Goal: Task Accomplishment & Management: Manage account settings

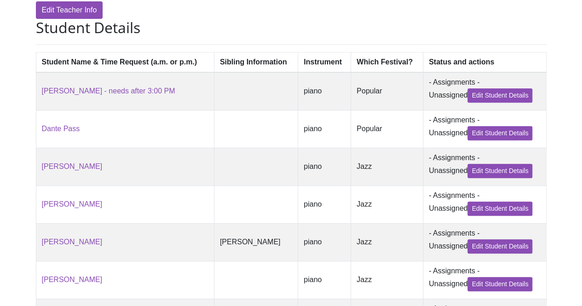
scroll to position [196, 0]
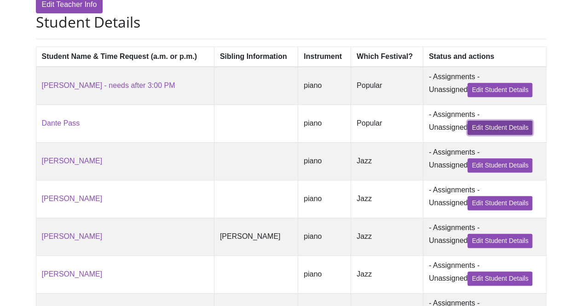
click at [482, 131] on link "Edit Student Details" at bounding box center [500, 128] width 65 height 14
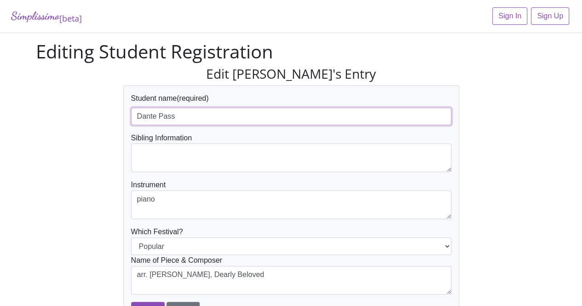
click at [245, 119] on input "Dante Pass" at bounding box center [291, 116] width 320 height 17
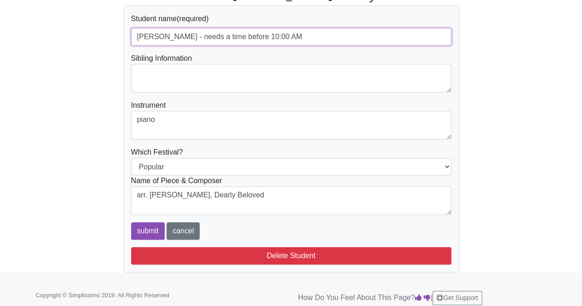
scroll to position [84, 0]
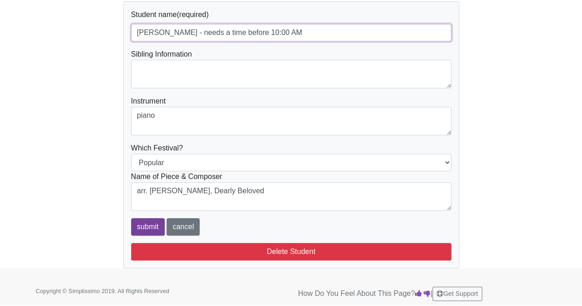
type input "[PERSON_NAME] - needs a time before 10:00 AM"
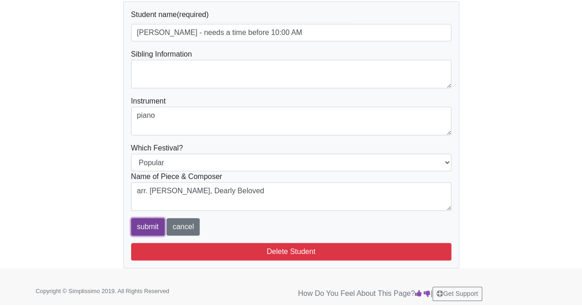
click at [151, 225] on input "submit" at bounding box center [148, 226] width 34 height 17
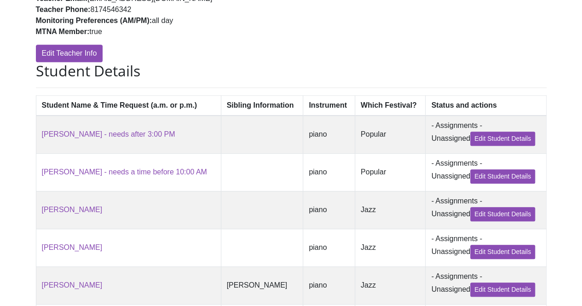
scroll to position [187, 0]
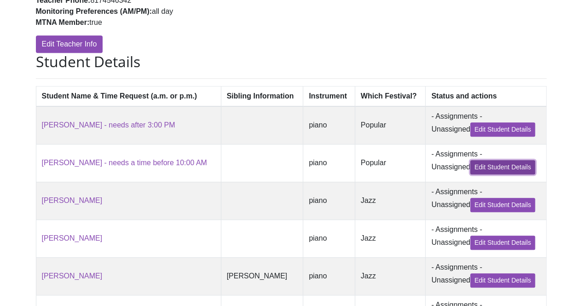
click at [504, 170] on link "Edit Student Details" at bounding box center [502, 167] width 65 height 14
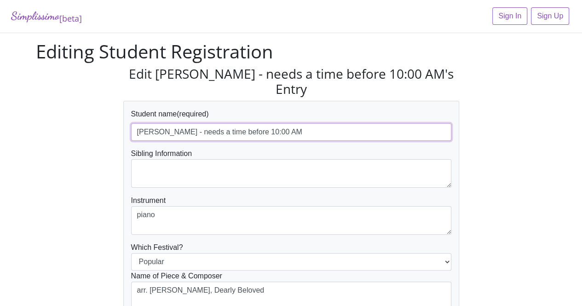
click at [198, 123] on input "Dante Pass - needs a time before 10:00 AM" at bounding box center [291, 131] width 320 height 17
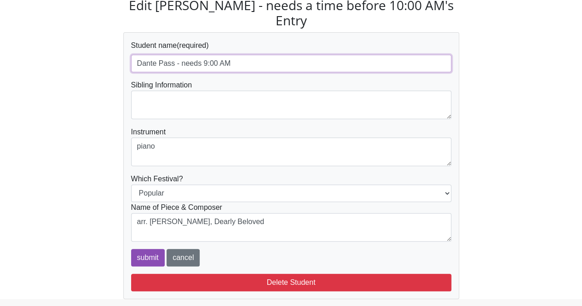
scroll to position [84, 0]
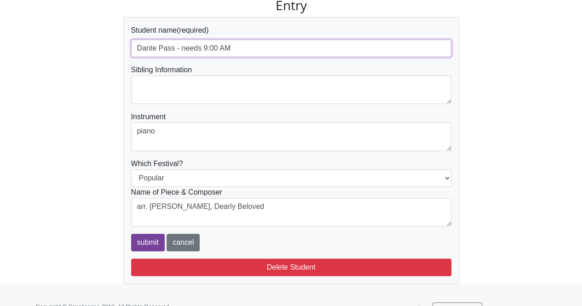
type input "Dante Pass - needs 9:00 AM"
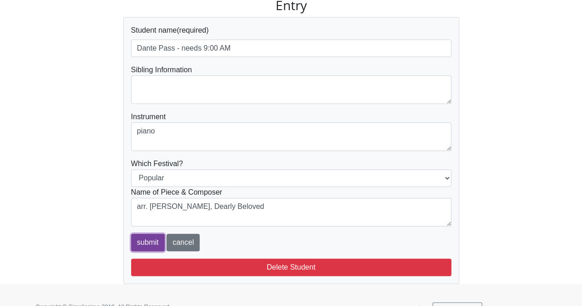
click at [138, 234] on input "submit" at bounding box center [148, 242] width 34 height 17
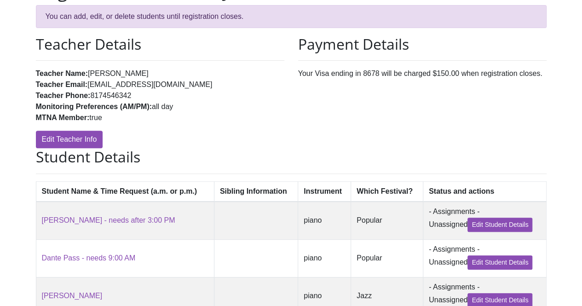
scroll to position [77, 0]
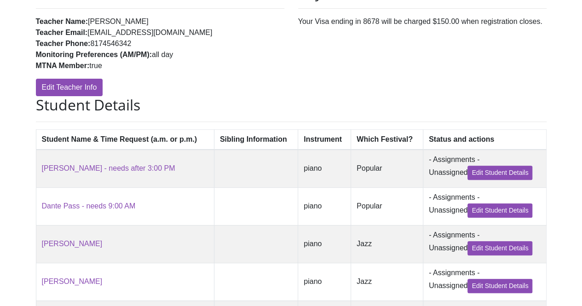
scroll to position [122, 0]
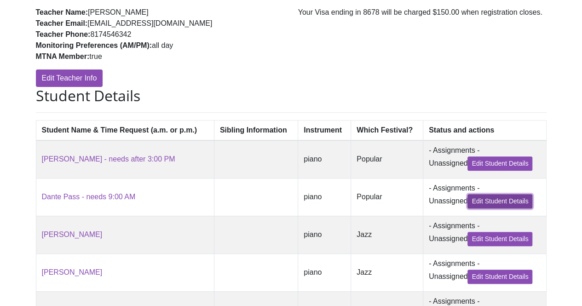
click at [505, 201] on link "Edit Student Details" at bounding box center [500, 201] width 65 height 14
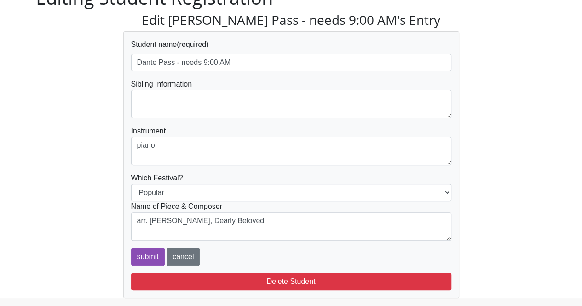
scroll to position [84, 0]
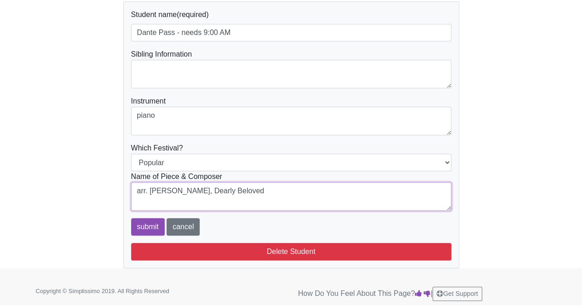
click at [135, 191] on textarea "arr. [PERSON_NAME], Dearly Beloved" at bounding box center [291, 196] width 320 height 29
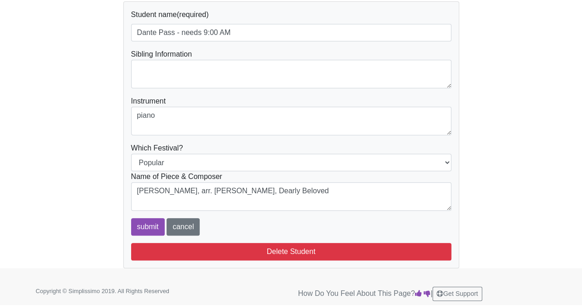
click at [201, 180] on div "Name of Piece & Composer arr. Rejino, Dearly Beloved" at bounding box center [291, 191] width 320 height 40
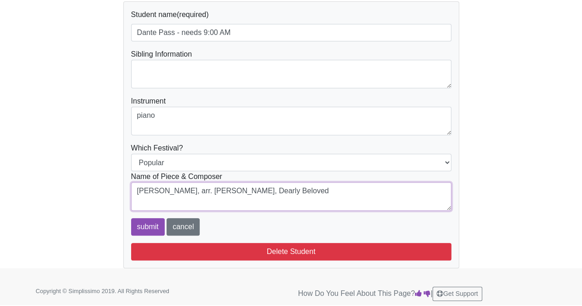
click at [207, 190] on textarea "arr. [PERSON_NAME], Dearly Beloved" at bounding box center [291, 196] width 320 height 29
click at [192, 192] on textarea "arr. [PERSON_NAME], Dearly Beloved" at bounding box center [291, 196] width 320 height 29
type textarea "Yoko Shimomura (arr. Mona Rejino), Dearly Beloved"
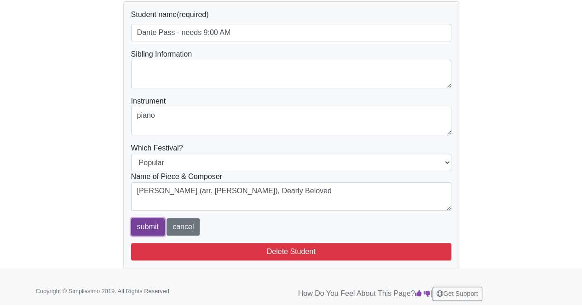
click at [144, 224] on input "submit" at bounding box center [148, 226] width 34 height 17
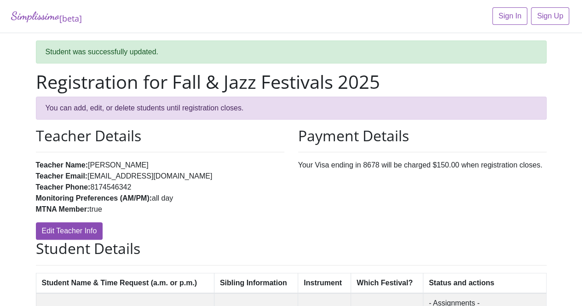
scroll to position [35, 0]
